Goal: Task Accomplishment & Management: Manage account settings

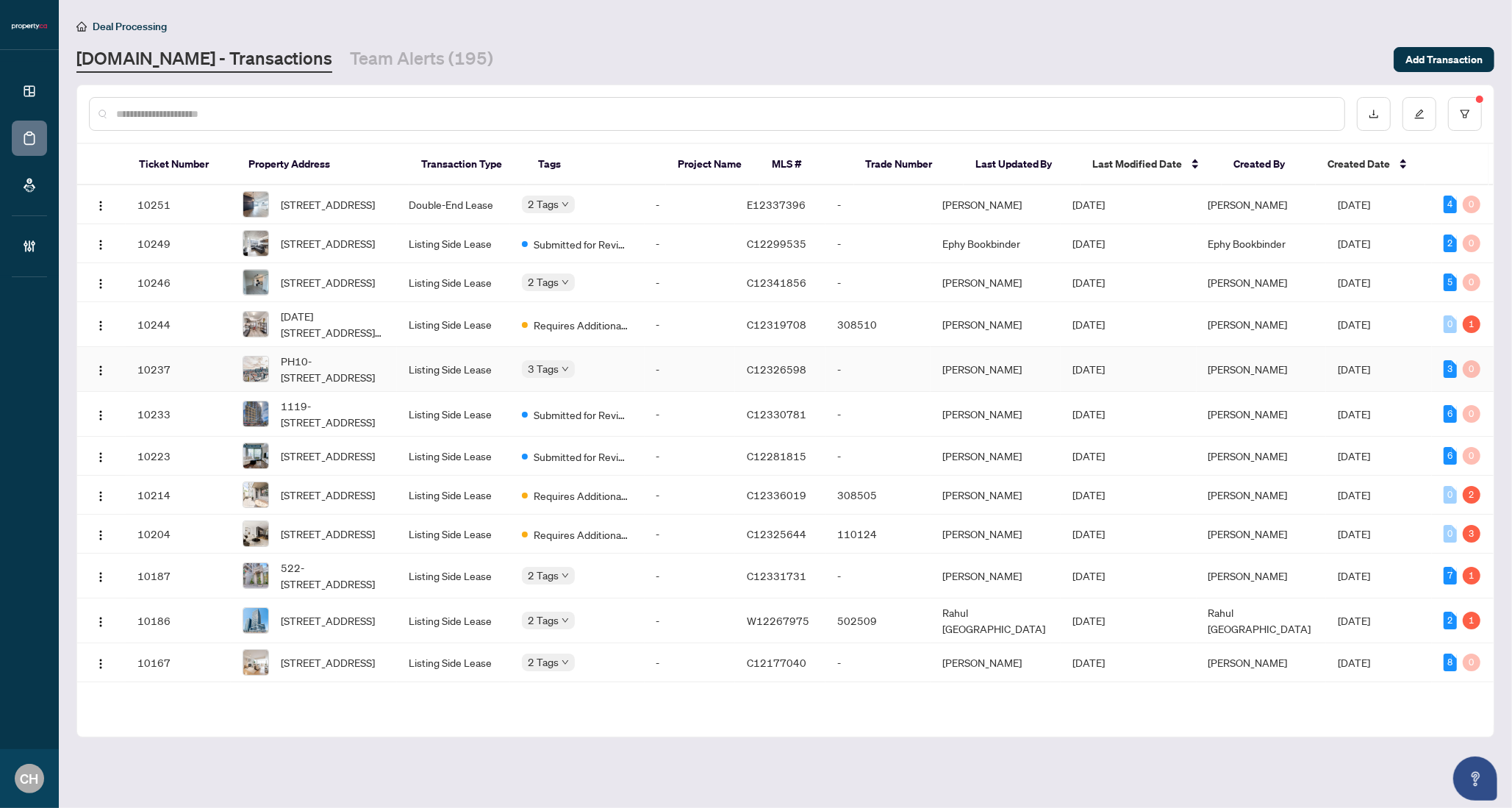
click at [569, 385] on body "Dashboard Deal Processing Mortgage Referrals Brokerage Management CH Clarissa H…" at bounding box center [756, 404] width 1512 height 808
click at [450, 389] on td "Listing Side Lease" at bounding box center [453, 369] width 113 height 45
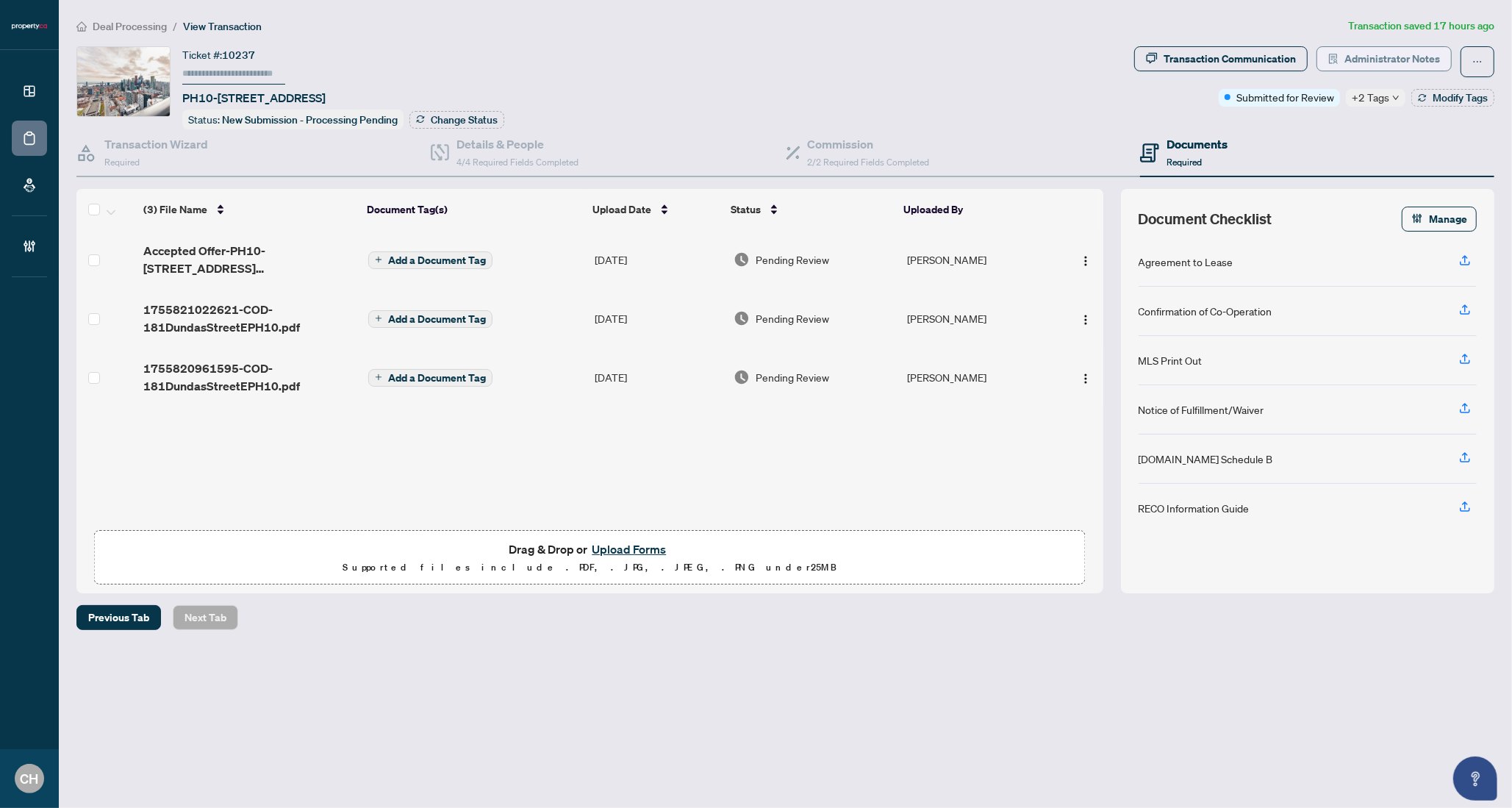
click at [1423, 64] on span "Administrator Notes" at bounding box center [1392, 59] width 96 height 23
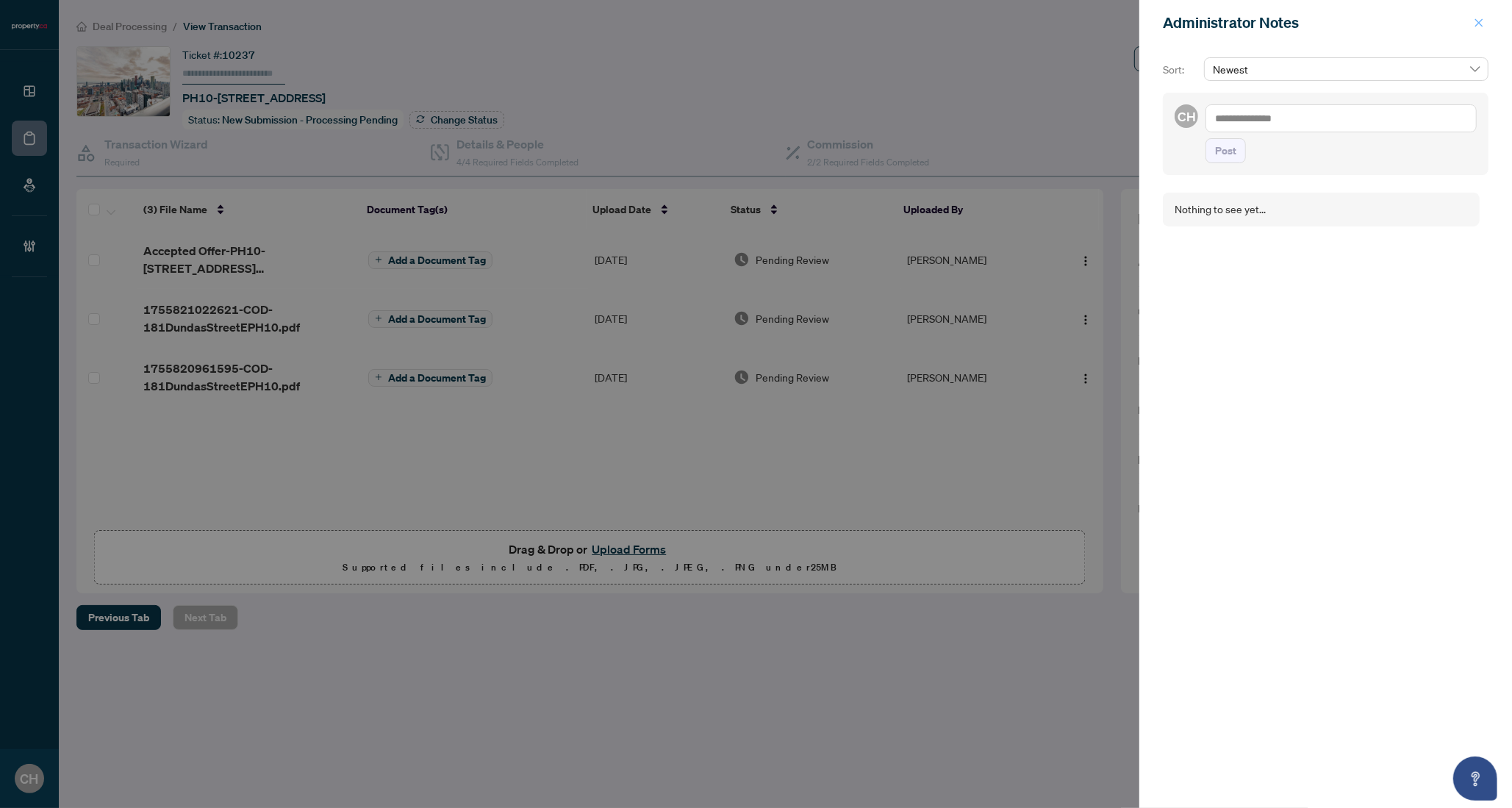
click at [1480, 22] on icon "close" at bounding box center [1478, 23] width 10 height 10
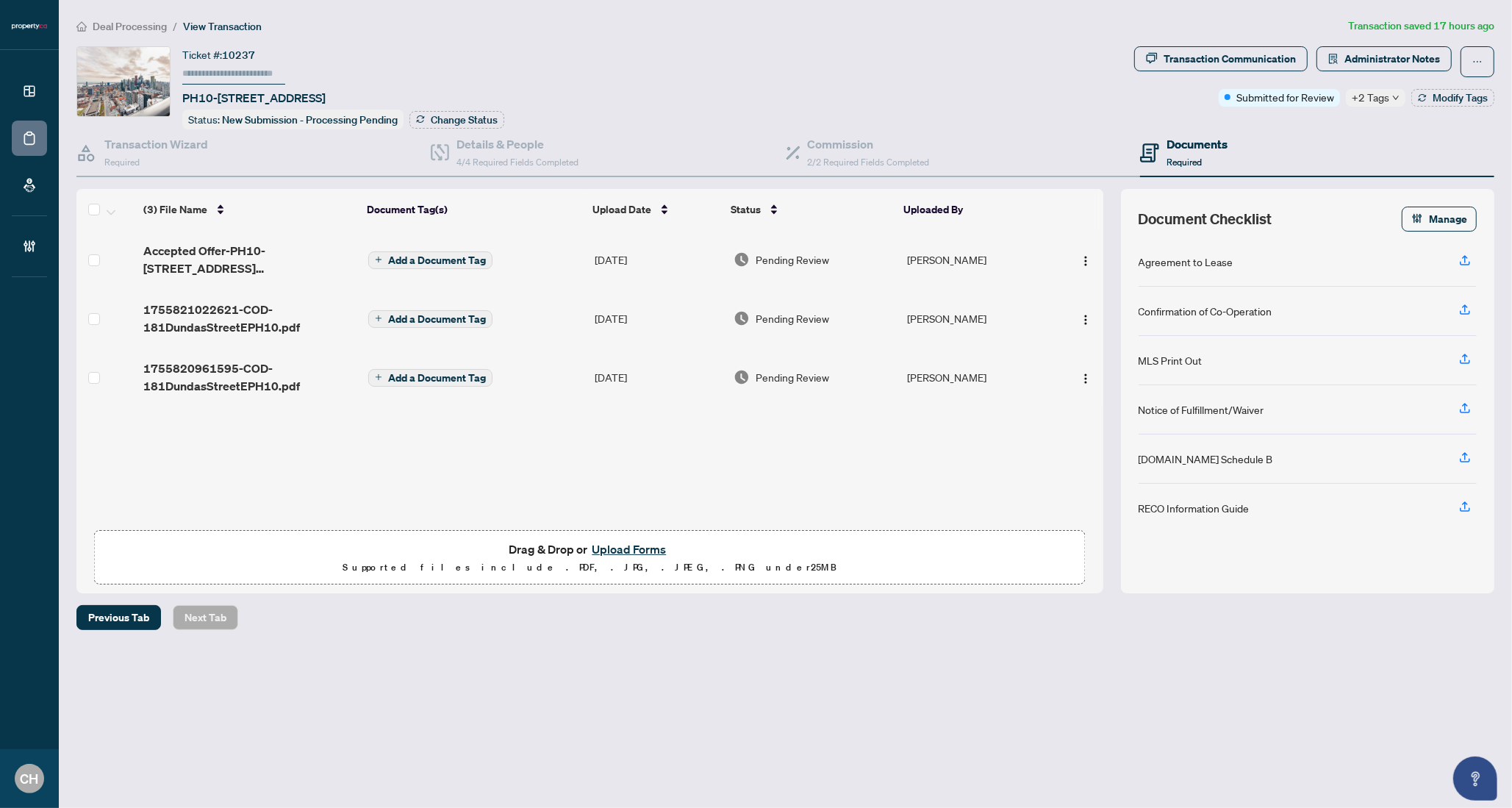
click at [788, 441] on div "(3) File Name Document Tag(s) Upload Date Status Uploaded By Accepted Offer-PH1…" at bounding box center [589, 391] width 1026 height 404
click at [121, 148] on h4 "Transaction Wizard" at bounding box center [156, 144] width 104 height 18
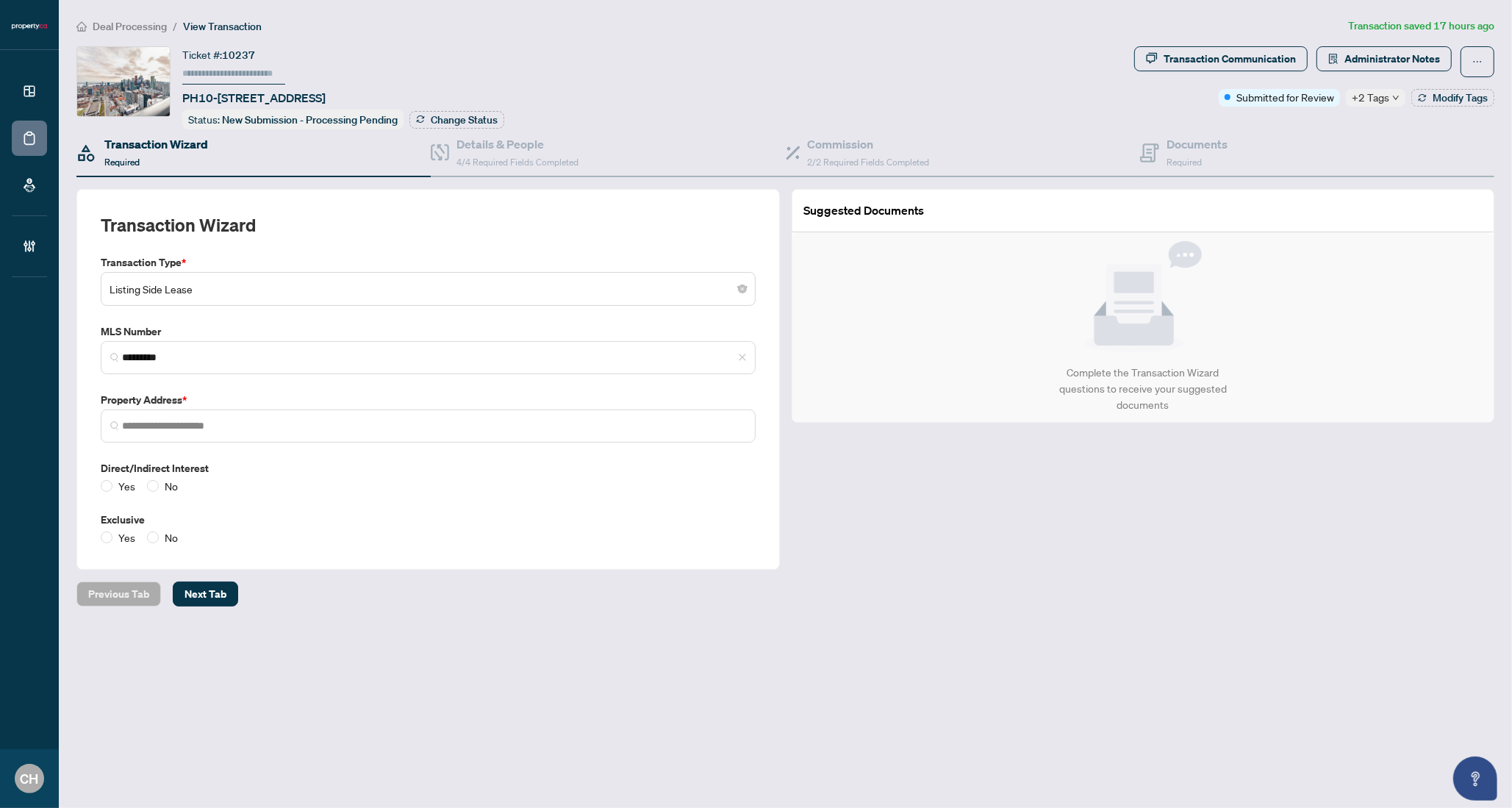
type input "**********"
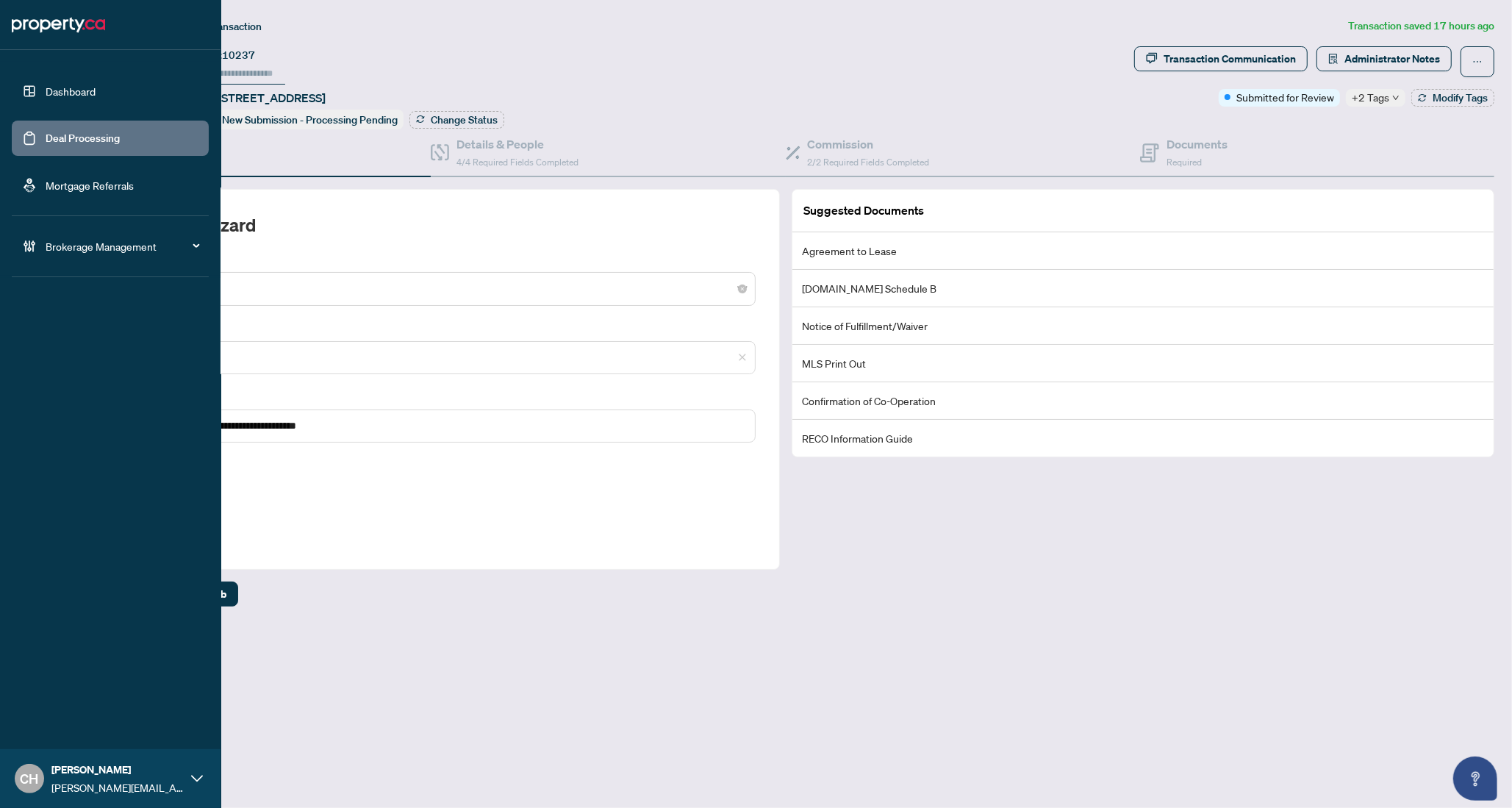
click at [45, 142] on link "Deal Processing" at bounding box center [82, 138] width 74 height 14
